Goal: Task Accomplishment & Management: Use online tool/utility

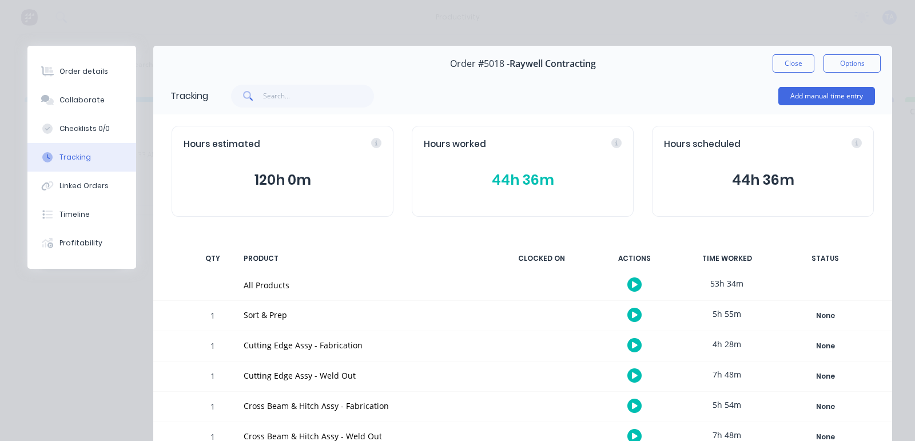
scroll to position [214, 0]
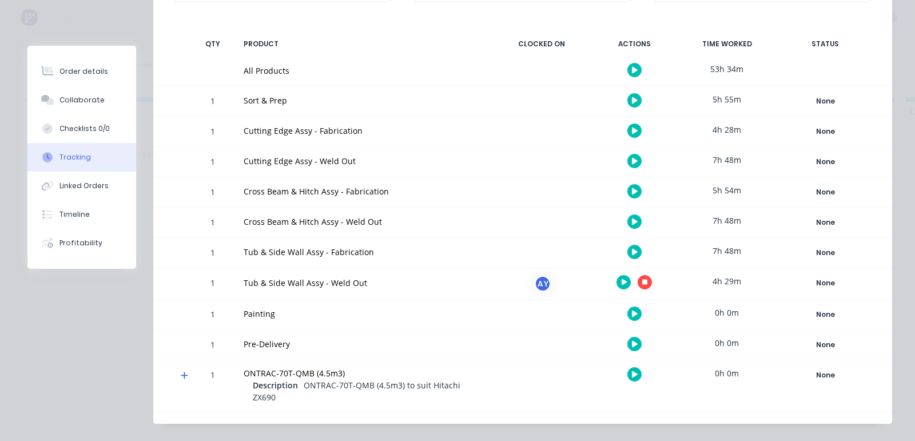
click at [642, 281] on icon "button" at bounding box center [645, 282] width 6 height 6
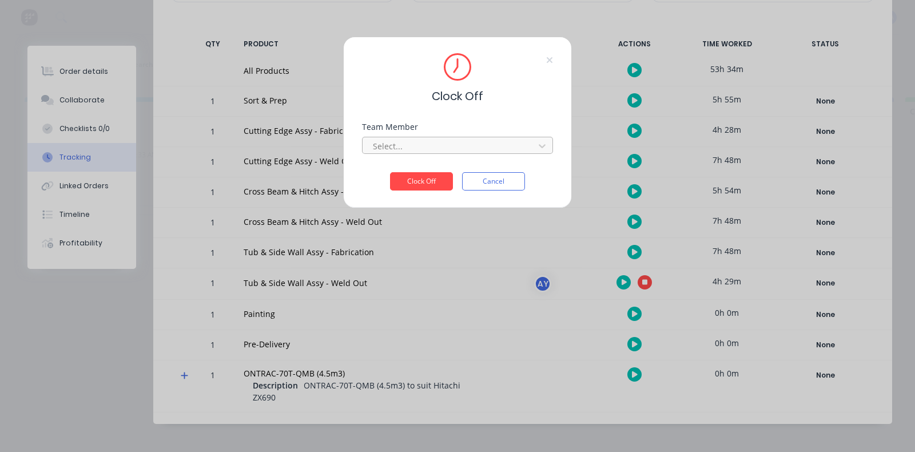
click at [420, 150] on div at bounding box center [450, 146] width 157 height 14
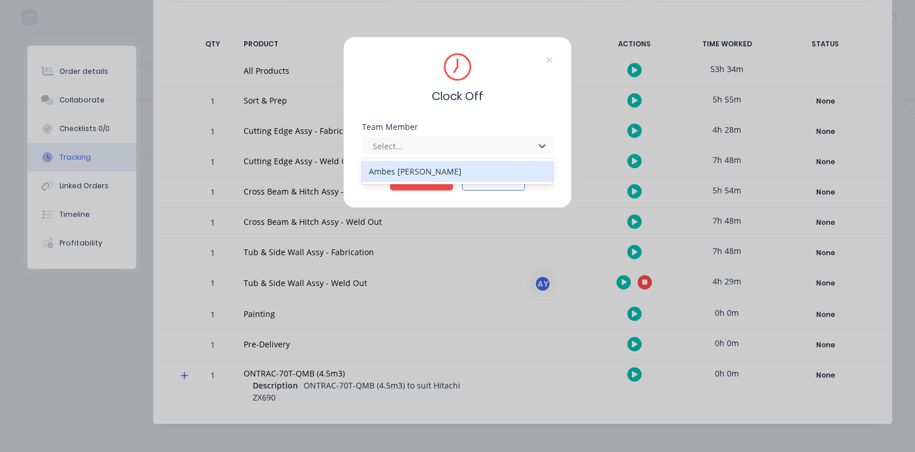
click at [418, 169] on div "Ambes [PERSON_NAME]" at bounding box center [457, 171] width 191 height 21
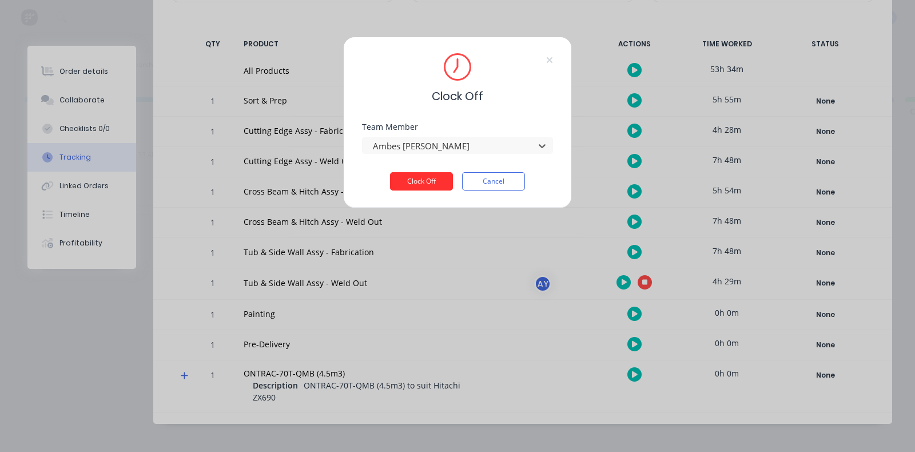
click at [419, 187] on button "Clock Off" at bounding box center [421, 181] width 63 height 18
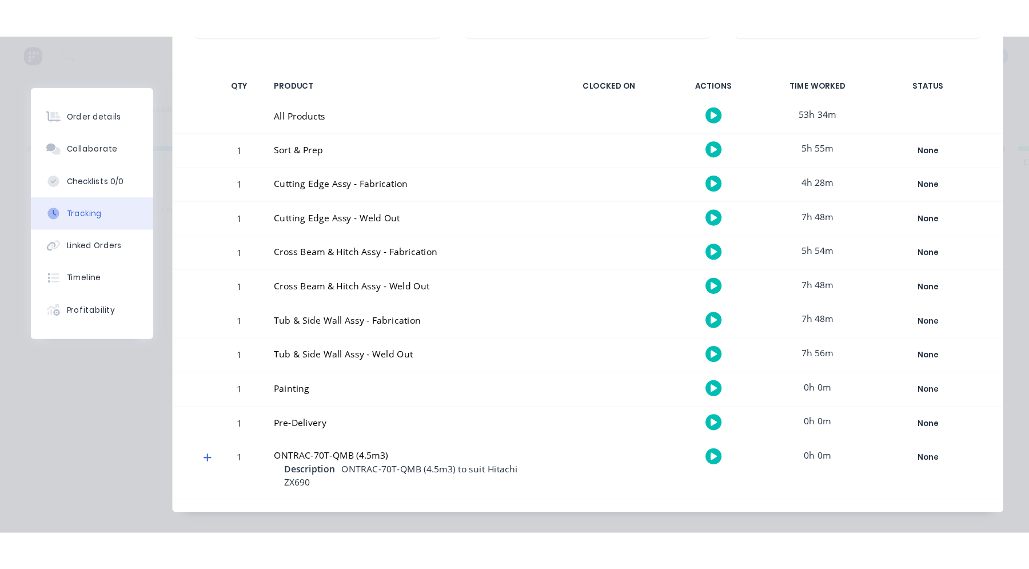
scroll to position [0, 0]
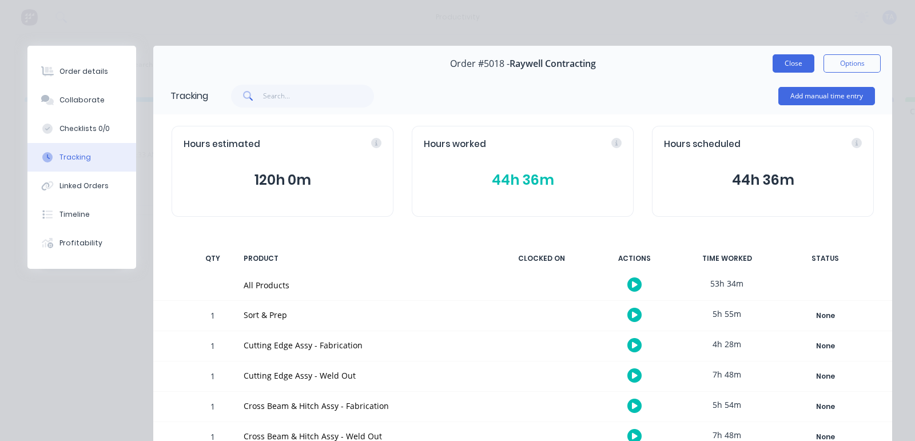
click at [780, 64] on button "Close" at bounding box center [793, 63] width 42 height 18
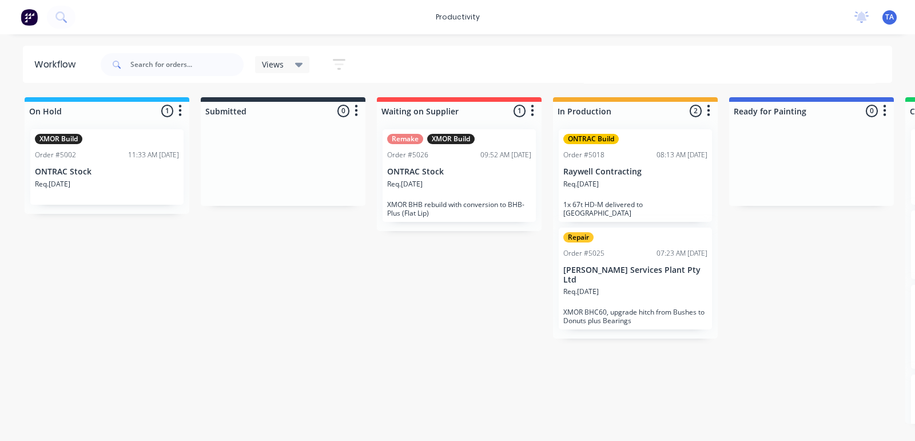
click at [634, 286] on div "Req. [DATE]" at bounding box center [635, 295] width 144 height 19
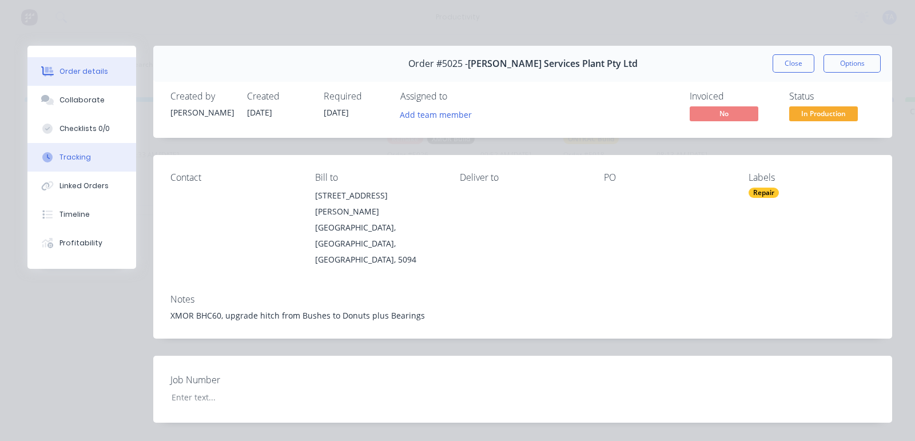
click at [71, 160] on div "Tracking" at bounding box center [74, 157] width 31 height 10
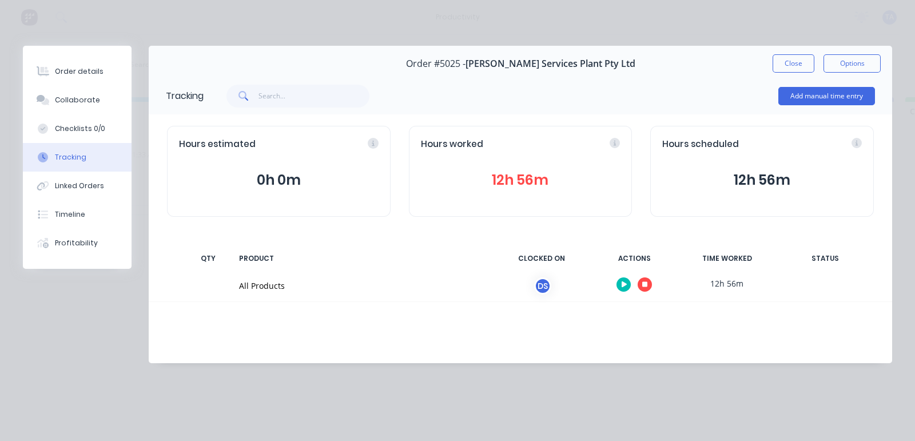
click at [641, 284] on button "button" at bounding box center [644, 284] width 14 height 14
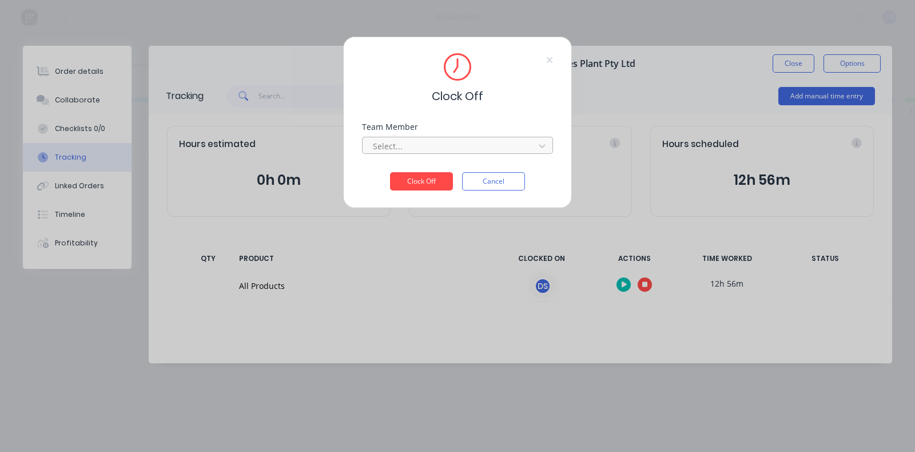
click at [408, 144] on div at bounding box center [450, 146] width 157 height 14
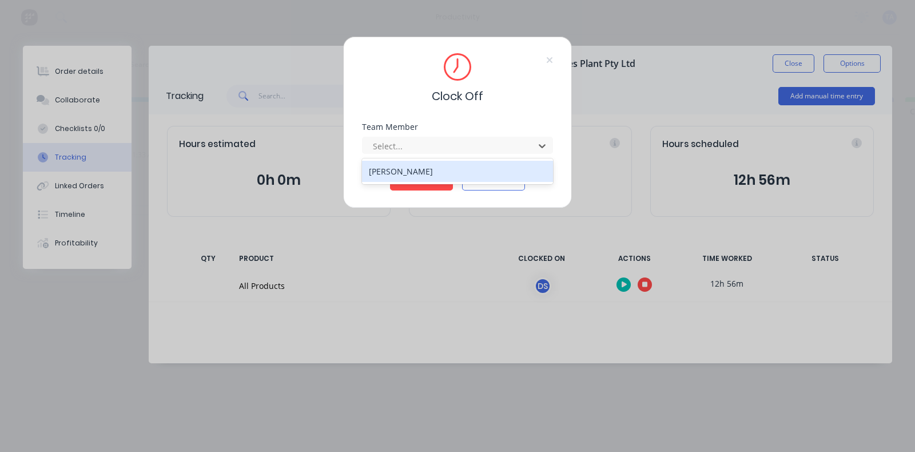
click at [414, 174] on div "[PERSON_NAME]" at bounding box center [457, 171] width 191 height 21
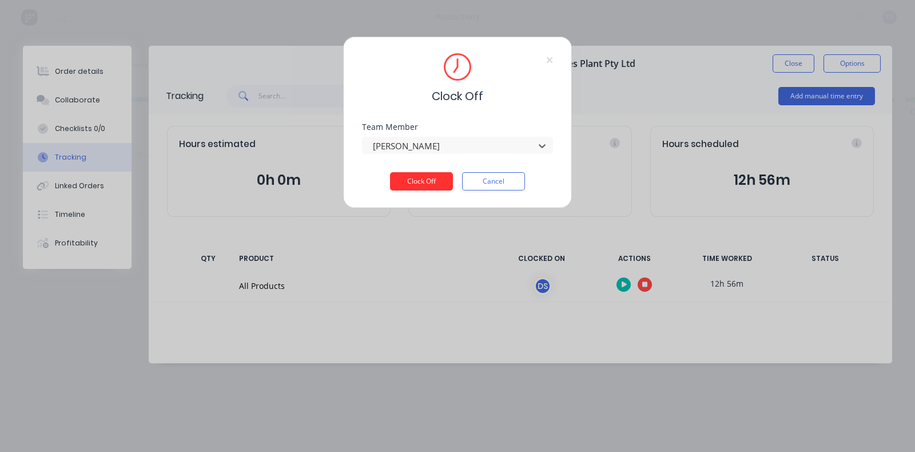
click at [414, 181] on button "Clock Off" at bounding box center [421, 181] width 63 height 18
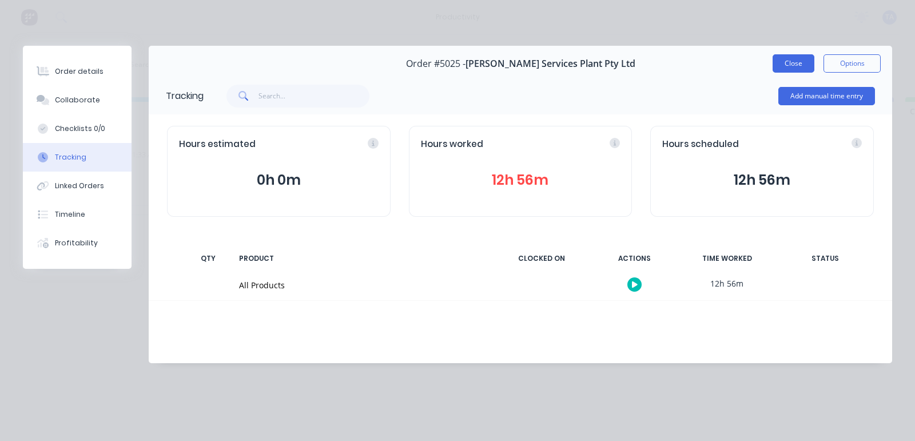
click at [792, 69] on button "Close" at bounding box center [793, 63] width 42 height 18
